Goal: Task Accomplishment & Management: Use online tool/utility

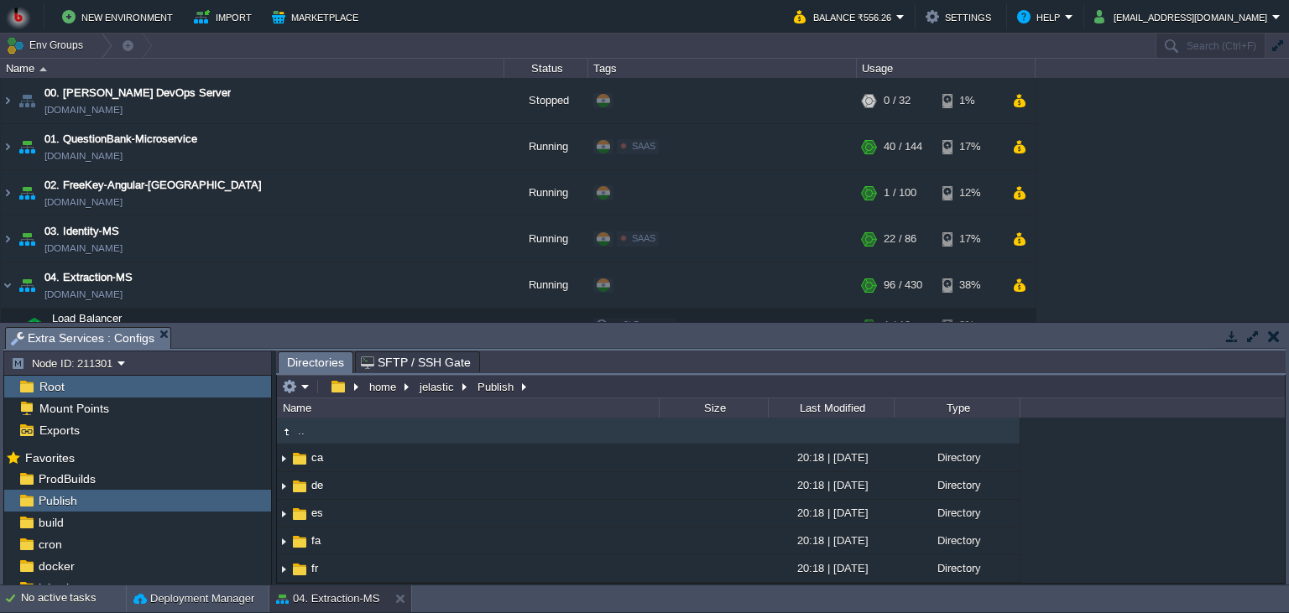
scroll to position [153, 0]
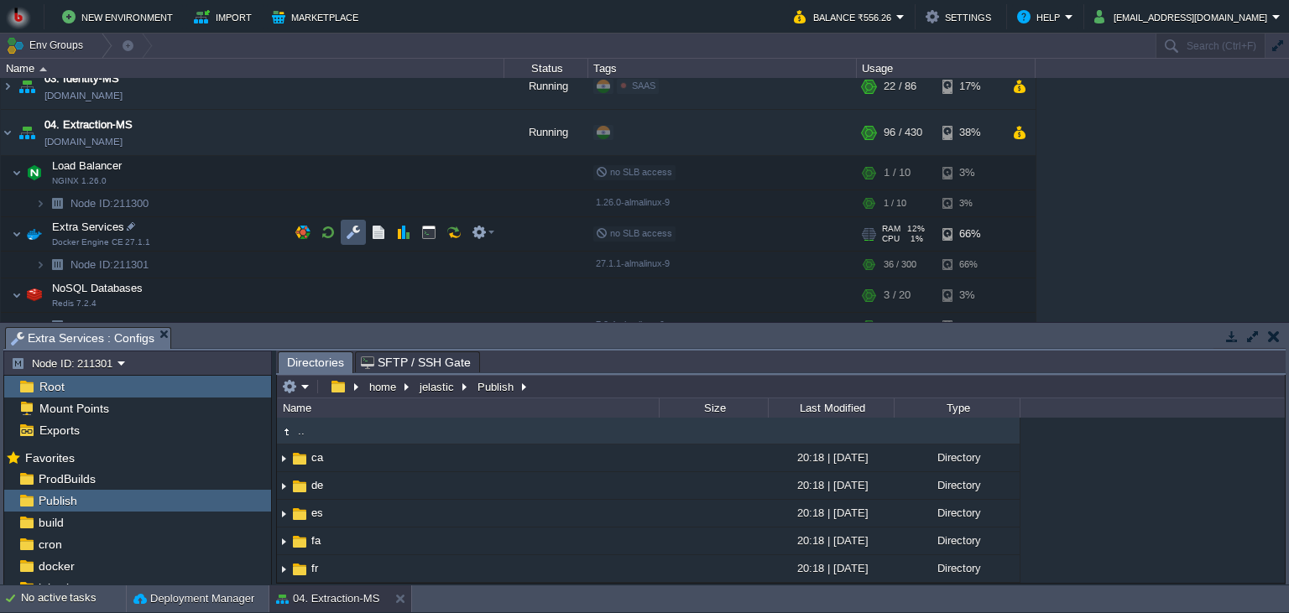
click at [357, 236] on button "button" at bounding box center [353, 232] width 15 height 15
click at [299, 399] on div "home jelastic Publish" at bounding box center [406, 386] width 256 height 23
click at [300, 388] on em at bounding box center [296, 386] width 28 height 15
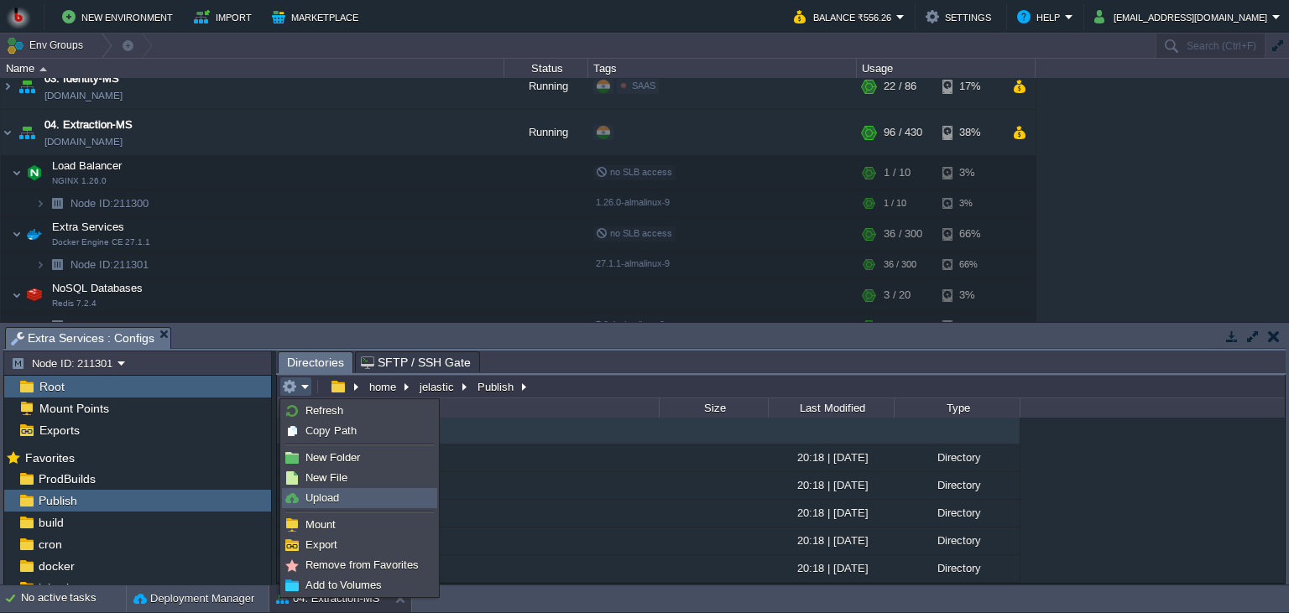
click at [345, 500] on link "Upload" at bounding box center [360, 498] width 154 height 18
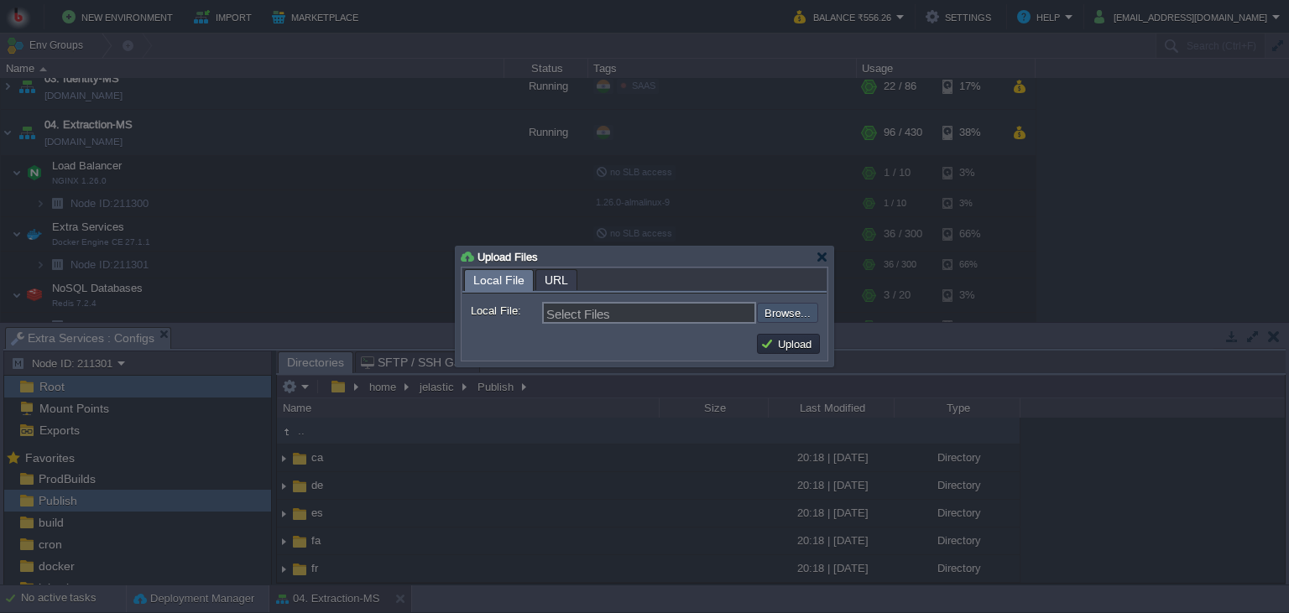
click at [787, 311] on input "file" at bounding box center [712, 313] width 212 height 20
type input "C:\fakepath\MathpixMSApp.dll"
type input "MathpixMSApp.dll"
click at [795, 341] on button "Upload" at bounding box center [788, 344] width 56 height 15
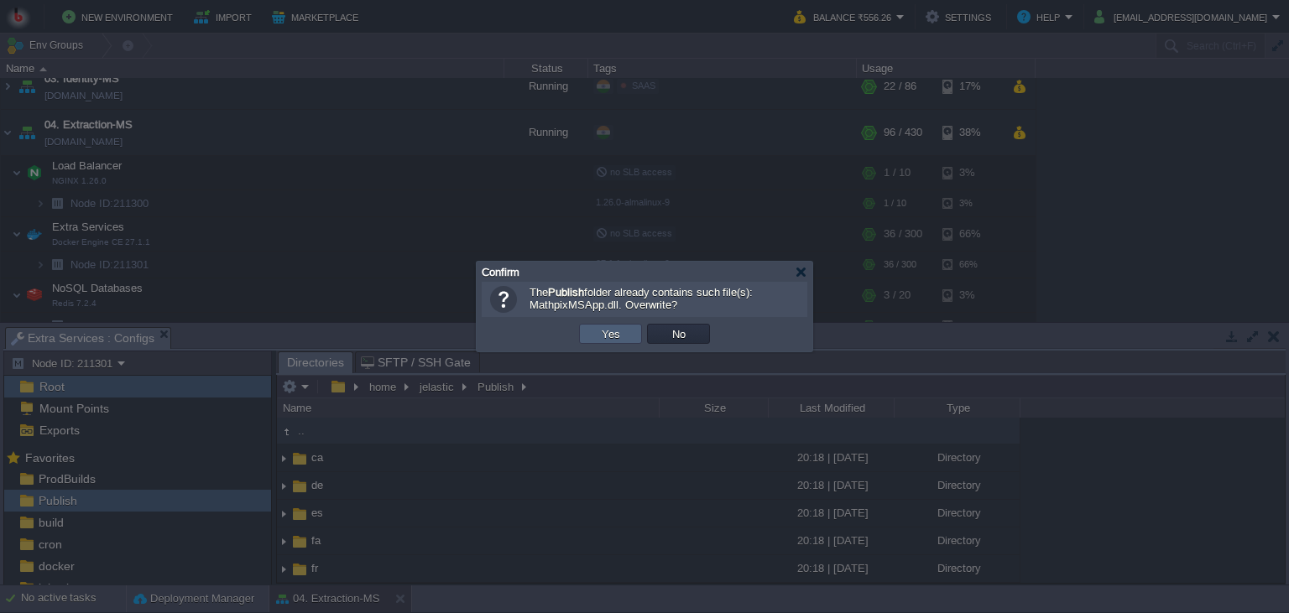
click at [598, 334] on button "Yes" at bounding box center [611, 333] width 29 height 15
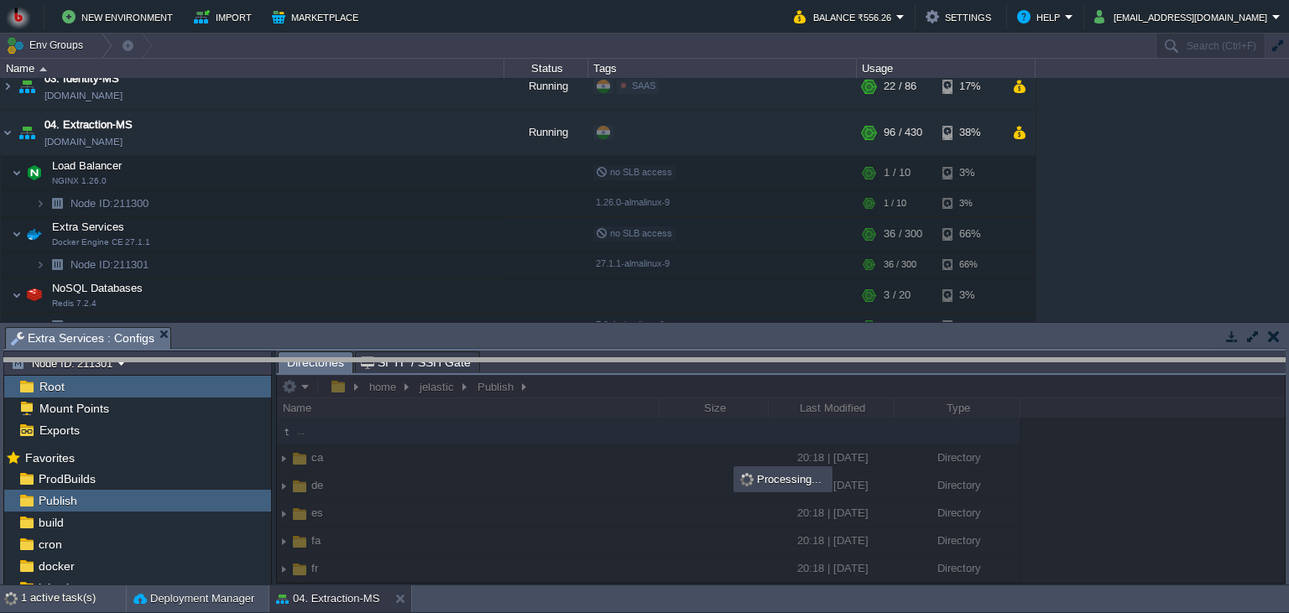
drag, startPoint x: 690, startPoint y: 330, endPoint x: 681, endPoint y: 361, distance: 32.4
click at [681, 361] on body "New Environment Import Marketplace Bonus ₹0.00 Upgrade Account Balance ₹556.26 …" at bounding box center [644, 306] width 1289 height 613
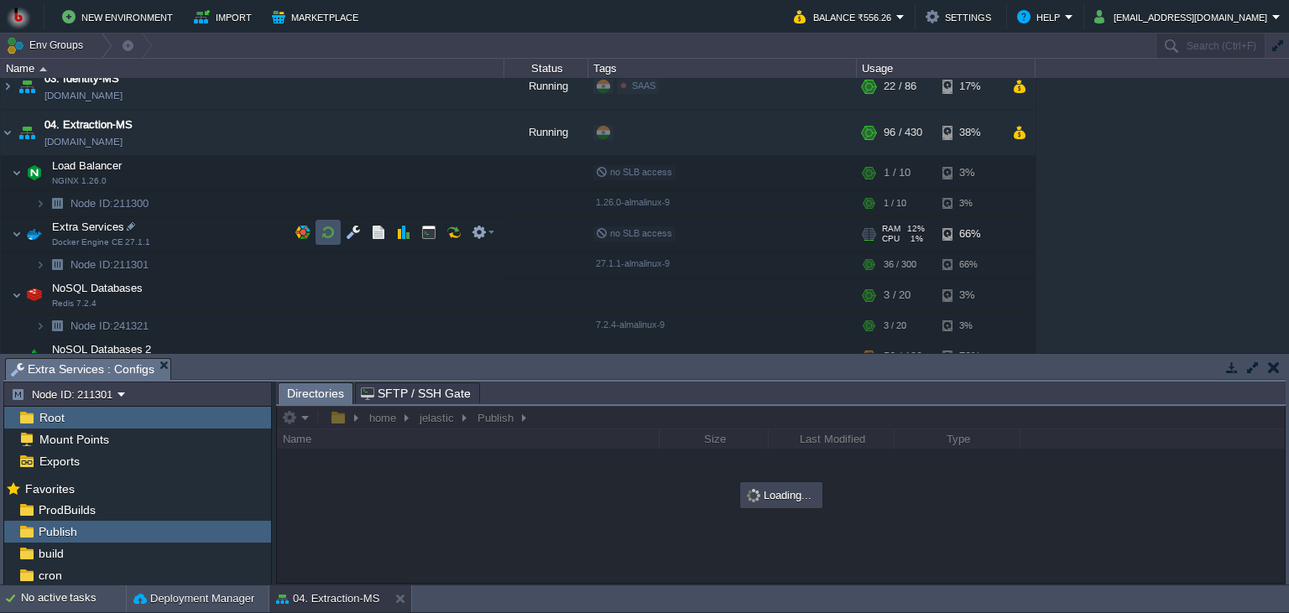
click at [323, 237] on button "button" at bounding box center [328, 232] width 15 height 15
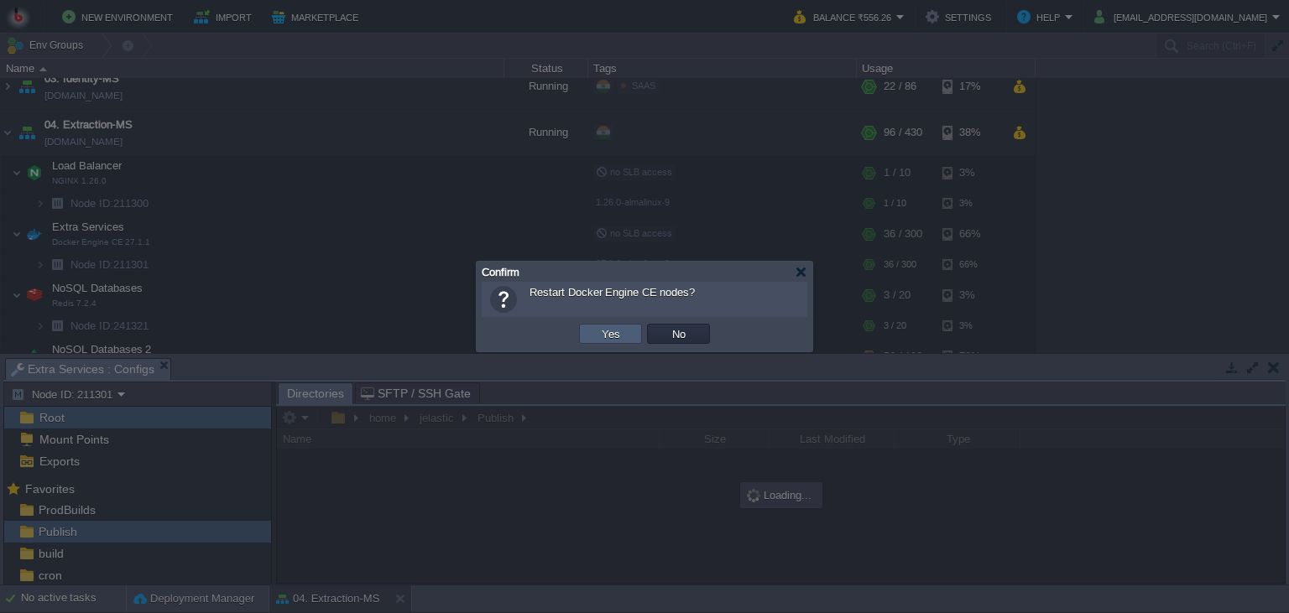
click at [606, 326] on td "Yes" at bounding box center [610, 334] width 63 height 20
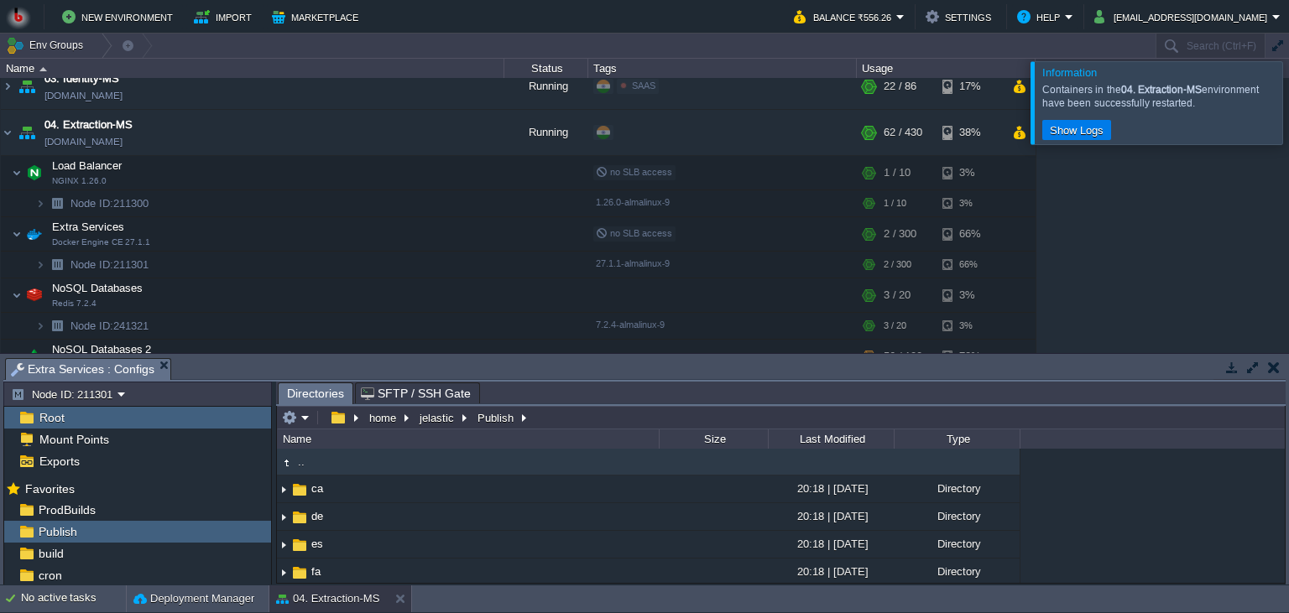
click at [1224, 362] on button "button" at bounding box center [1231, 367] width 15 height 15
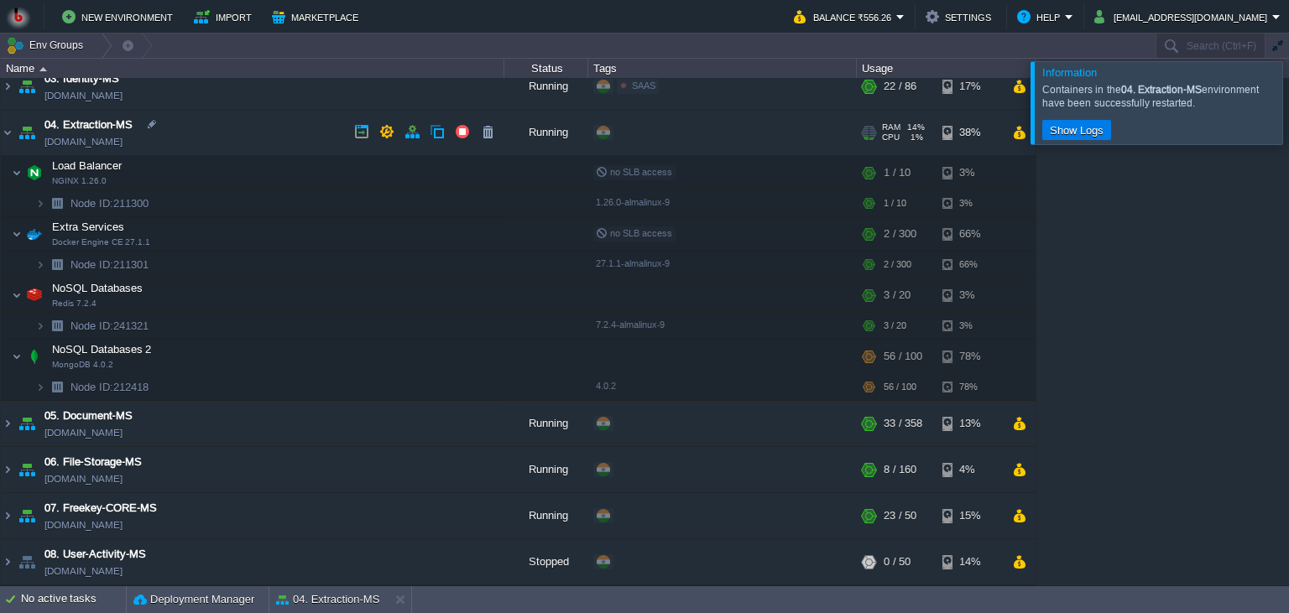
click at [298, 129] on td "04. Extraction-MS [DOMAIN_NAME]" at bounding box center [253, 133] width 504 height 46
